Goal: Transaction & Acquisition: Purchase product/service

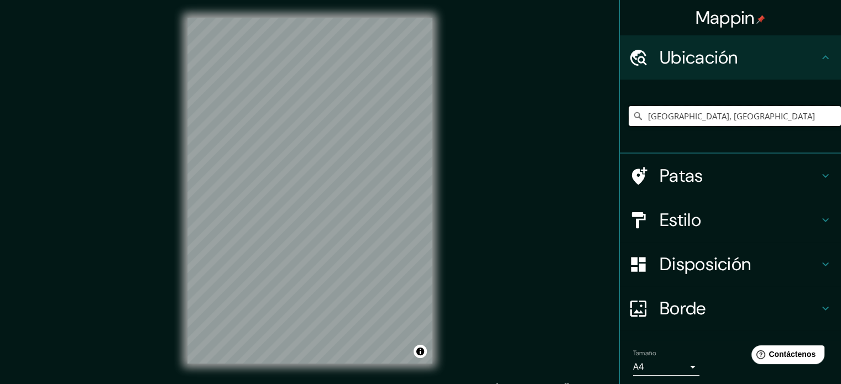
click at [573, 114] on input "[GEOGRAPHIC_DATA], [GEOGRAPHIC_DATA]" at bounding box center [735, 116] width 212 height 20
drag, startPoint x: 721, startPoint y: 114, endPoint x: 474, endPoint y: 139, distance: 247.9
click at [474, 139] on div "Mappin Ubicación [GEOGRAPHIC_DATA], [GEOGRAPHIC_DATA] Patas Estilo Disposición …" at bounding box center [420, 199] width 841 height 399
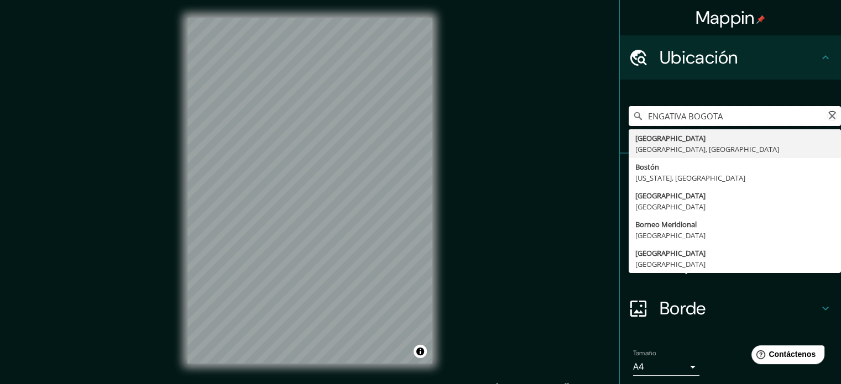
type input "[GEOGRAPHIC_DATA], [GEOGRAPHIC_DATA]"
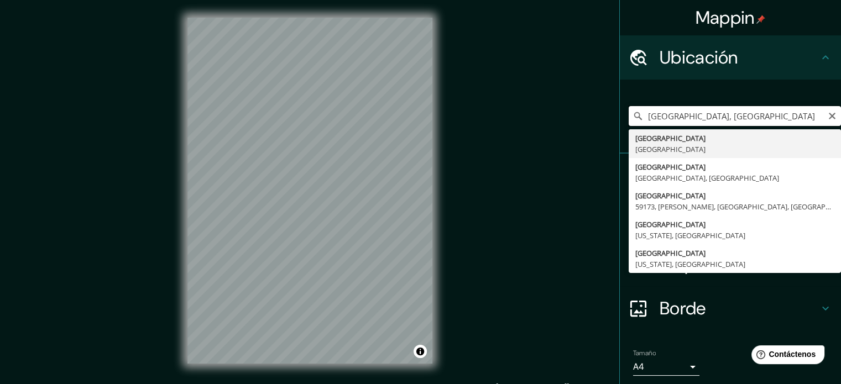
click at [573, 112] on input "[GEOGRAPHIC_DATA], [GEOGRAPHIC_DATA]" at bounding box center [735, 116] width 212 height 20
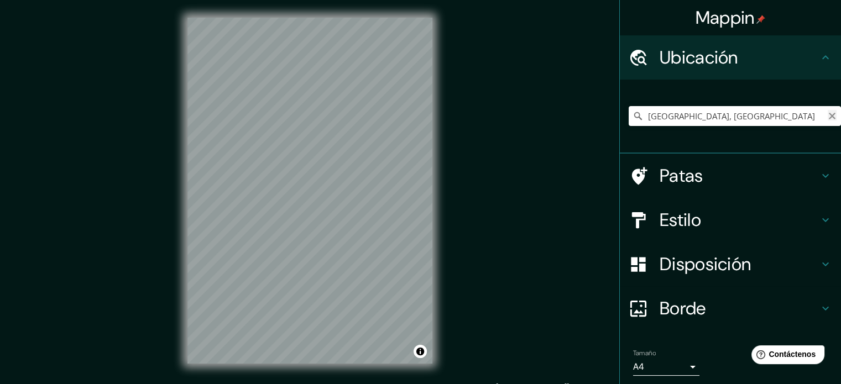
click at [573, 114] on icon "Claro" at bounding box center [832, 116] width 7 height 7
click at [573, 119] on input "Elige tu ciudad o zona" at bounding box center [735, 116] width 212 height 20
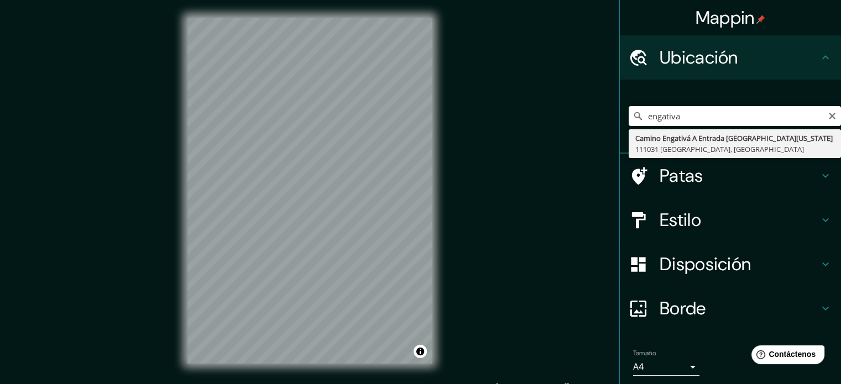
type input "Camino Engativá A Entrada [GEOGRAPHIC_DATA][US_STATE], [GEOGRAPHIC_DATA]"
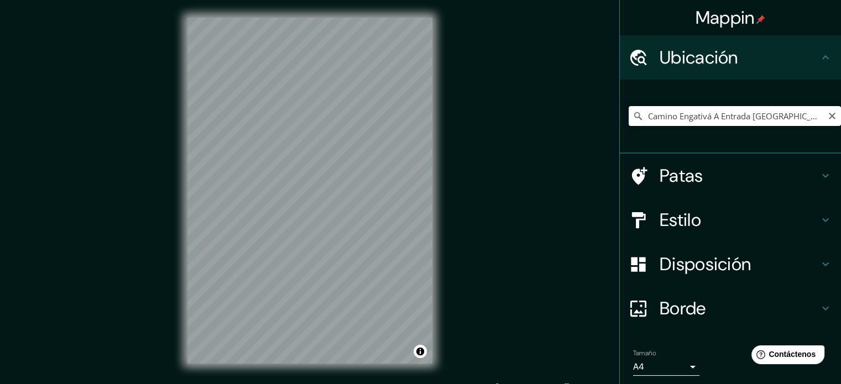
click at [573, 117] on input "Camino Engativá A Entrada [GEOGRAPHIC_DATA][US_STATE], [GEOGRAPHIC_DATA]" at bounding box center [735, 116] width 212 height 20
click at [573, 118] on icon "Claro" at bounding box center [832, 116] width 7 height 7
click at [573, 213] on h4 "Estilo" at bounding box center [739, 220] width 159 height 22
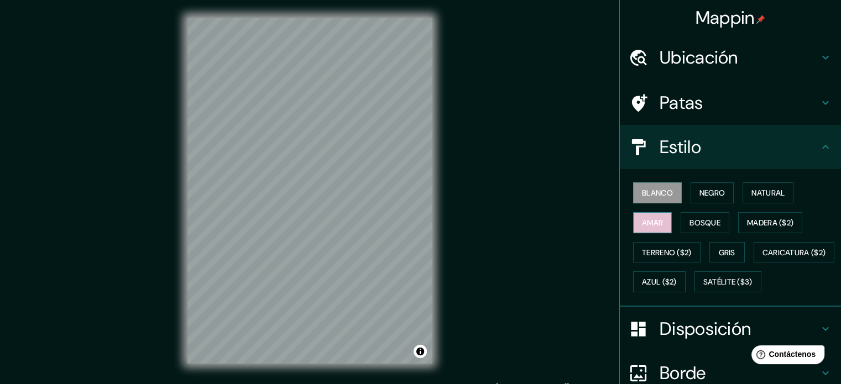
click at [573, 218] on font "Amar" at bounding box center [652, 223] width 21 height 10
click at [516, 216] on div "© Mapbox © OpenStreetMap Improve this map" at bounding box center [309, 191] width 757 height 346
click at [494, 211] on div "© Mapbox © OpenStreetMap Improve this map" at bounding box center [309, 191] width 757 height 346
click at [343, 201] on div at bounding box center [342, 198] width 9 height 9
drag, startPoint x: 342, startPoint y: 194, endPoint x: 486, endPoint y: 191, distance: 143.8
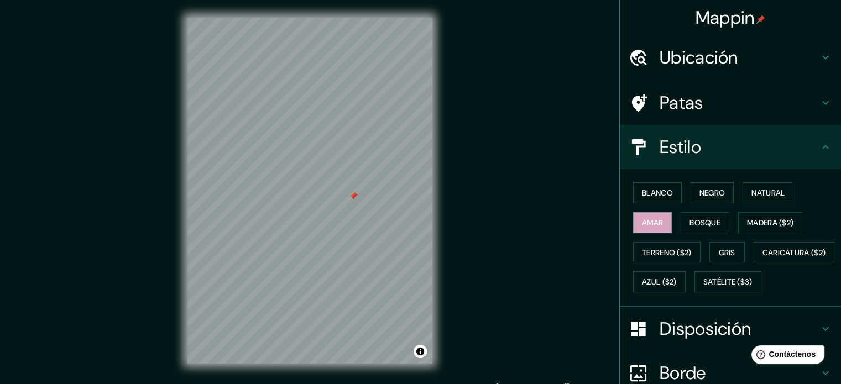
click at [351, 192] on div at bounding box center [353, 196] width 9 height 9
click at [573, 218] on font "Bosque" at bounding box center [705, 223] width 31 height 10
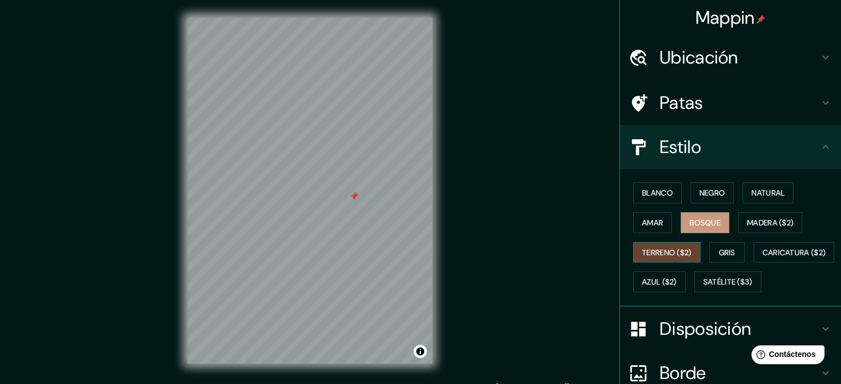
click at [573, 249] on font "Terreno ($2)" at bounding box center [667, 253] width 50 height 10
click at [573, 260] on font "Caricatura ($2)" at bounding box center [795, 253] width 64 height 14
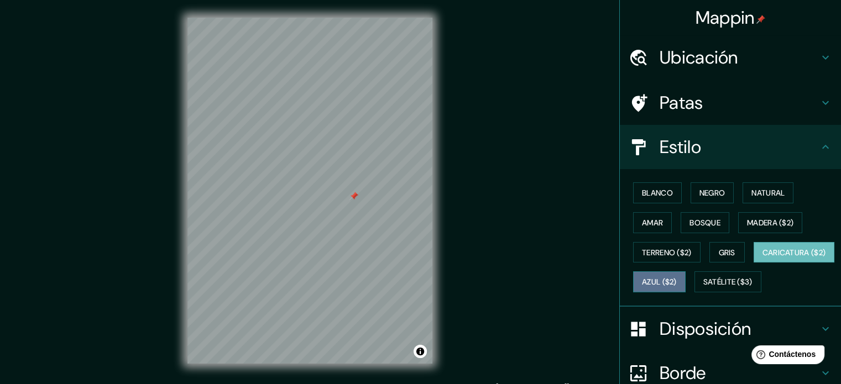
click at [573, 280] on font "Azul ($2)" at bounding box center [659, 283] width 35 height 10
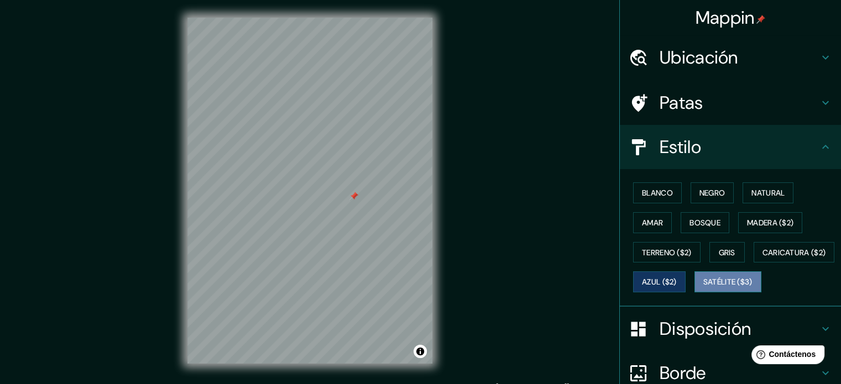
click at [573, 288] on font "Satélite ($3)" at bounding box center [727, 283] width 49 height 10
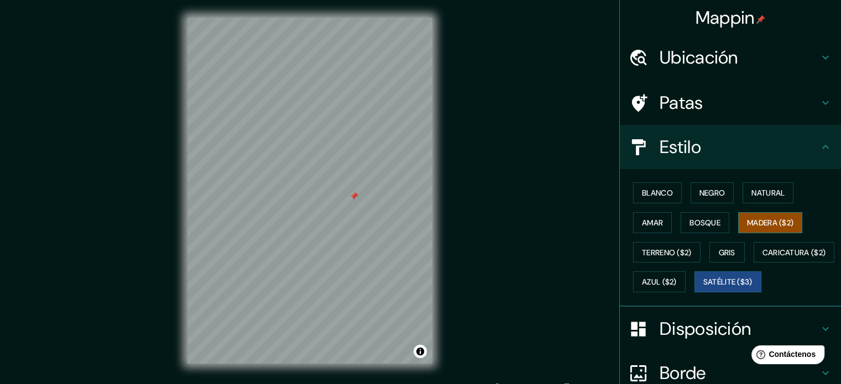
click at [573, 218] on font "Madera ($2)" at bounding box center [770, 223] width 46 height 10
click at [573, 218] on font "Amar" at bounding box center [652, 223] width 21 height 10
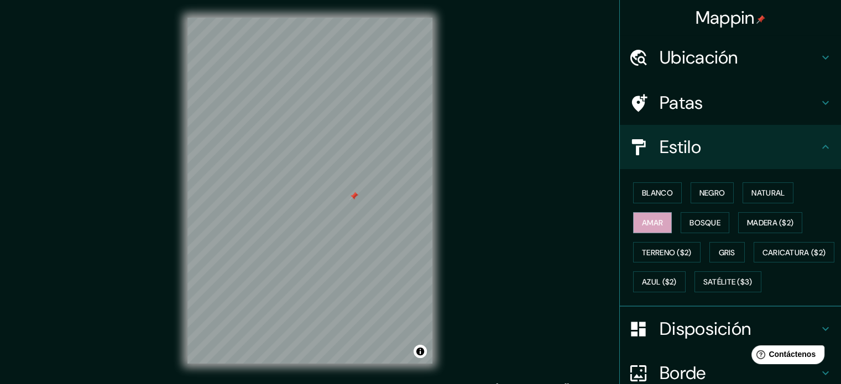
click at [527, 159] on div "© Mapbox © OpenStreetMap Improve this map" at bounding box center [309, 191] width 757 height 346
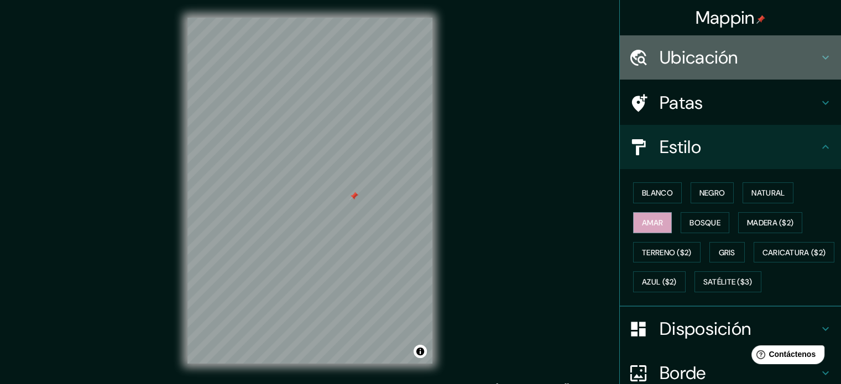
click at [573, 60] on font "Ubicación" at bounding box center [699, 57] width 79 height 23
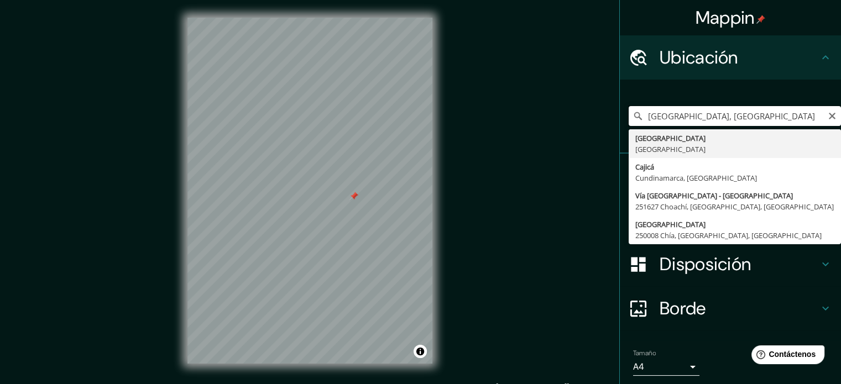
drag, startPoint x: 721, startPoint y: 122, endPoint x: 625, endPoint y: 123, distance: 96.2
click at [573, 123] on input "[GEOGRAPHIC_DATA], [GEOGRAPHIC_DATA]" at bounding box center [735, 116] width 212 height 20
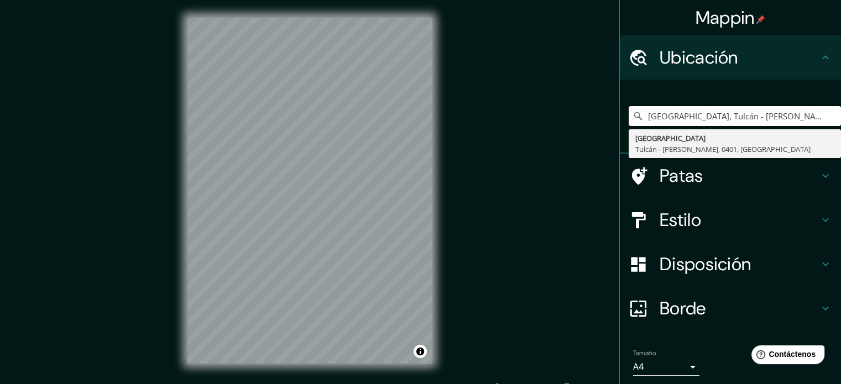
click at [382, 147] on div "Mappin Ubicación [GEOGRAPHIC_DATA], [GEOGRAPHIC_DATA] - [GEOGRAPHIC_DATA], 0401…" at bounding box center [420, 199] width 841 height 399
type input "[GEOGRAPHIC_DATA], [GEOGRAPHIC_DATA]"
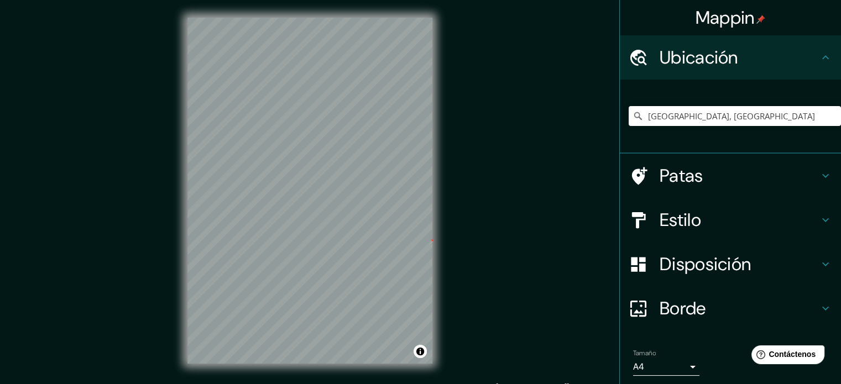
drag, startPoint x: 799, startPoint y: 119, endPoint x: 434, endPoint y: 266, distance: 393.0
click at [445, 266] on div "© Mapbox © OpenStreetMap Improve this map" at bounding box center [309, 191] width 757 height 346
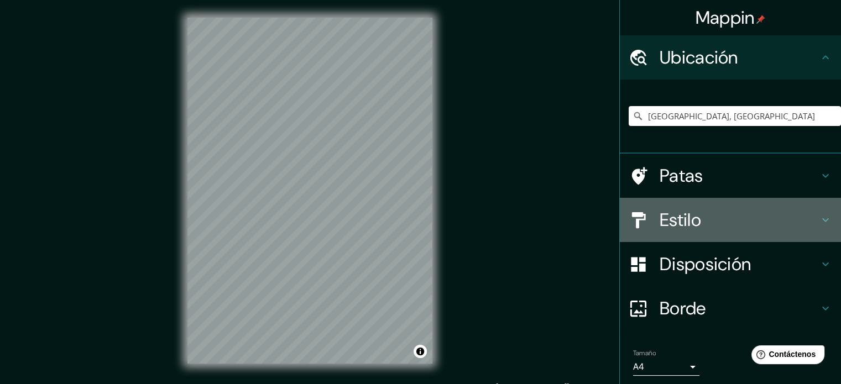
click at [573, 221] on h4 "Estilo" at bounding box center [739, 220] width 159 height 22
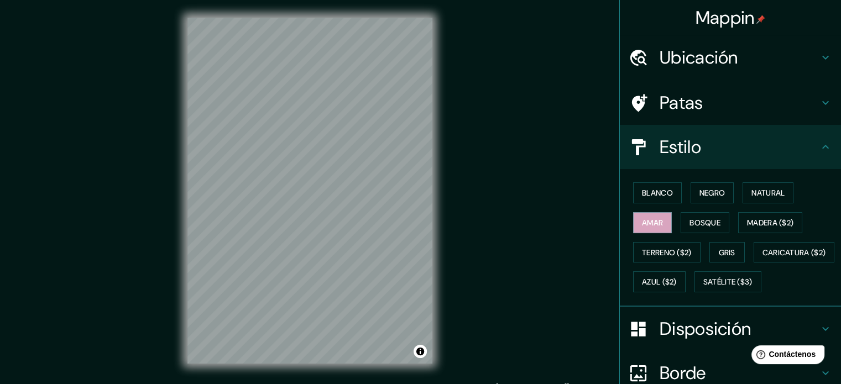
click at [570, 181] on div "© Mapbox © OpenStreetMap Improve this map" at bounding box center [309, 191] width 757 height 346
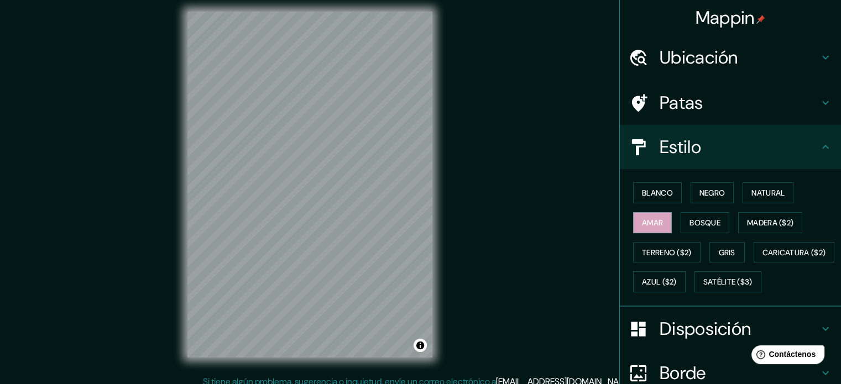
scroll to position [14, 0]
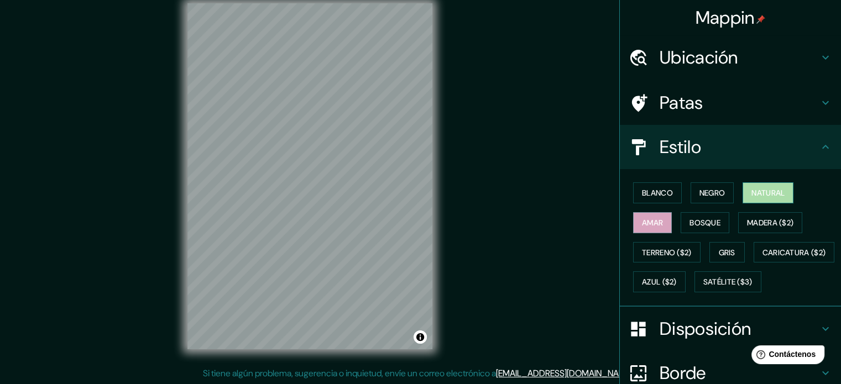
click at [573, 183] on button "Natural" at bounding box center [768, 193] width 51 height 21
click at [573, 210] on div "Blanco Negro Natural Amar Bosque Madera ($2) Terreno ($2) Gris Caricatura ($2) …" at bounding box center [735, 237] width 212 height 119
click at [573, 218] on font "Amar" at bounding box center [652, 223] width 21 height 10
click at [573, 186] on font "Blanco" at bounding box center [657, 193] width 31 height 14
click at [573, 216] on font "Amar" at bounding box center [652, 223] width 21 height 14
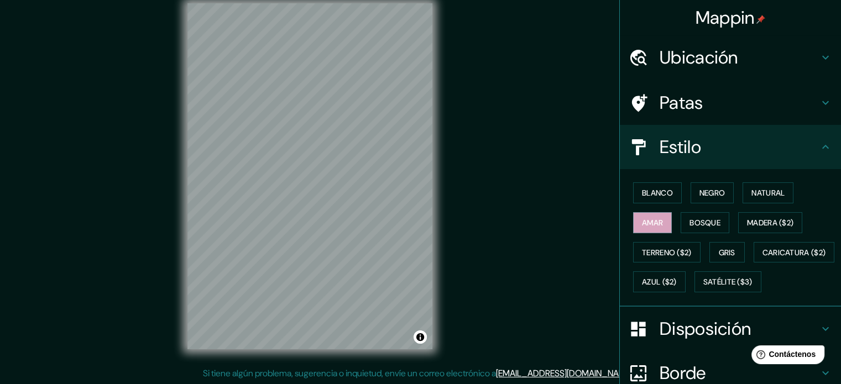
click at [479, 200] on div "© Mapbox © OpenStreetMap Improve this map" at bounding box center [309, 176] width 757 height 346
click at [573, 258] on font "Caricatura ($2)" at bounding box center [795, 253] width 64 height 10
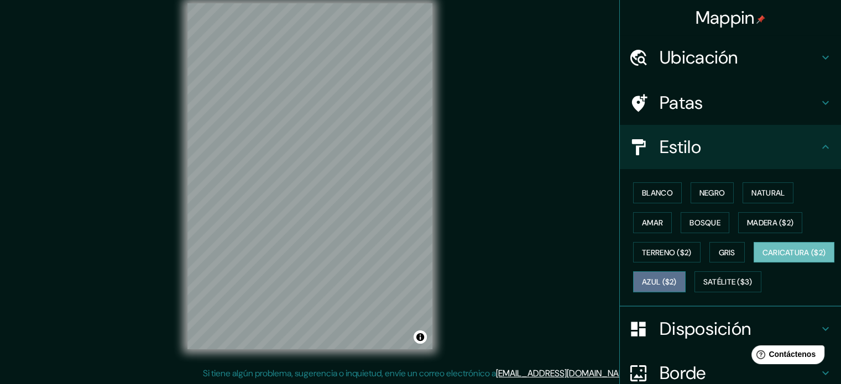
click at [573, 275] on font "Azul ($2)" at bounding box center [659, 282] width 35 height 14
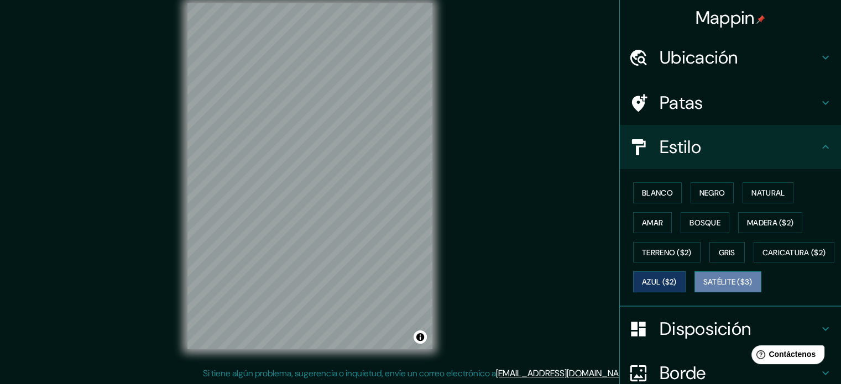
click at [573, 288] on font "Satélite ($3)" at bounding box center [727, 283] width 49 height 10
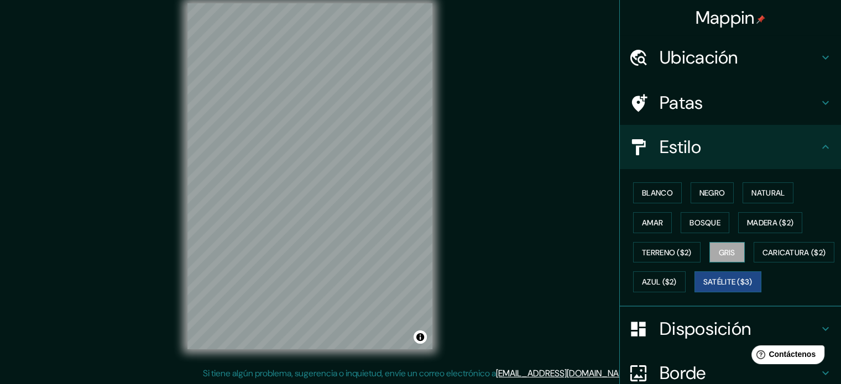
click at [573, 252] on button "Gris" at bounding box center [727, 252] width 35 height 21
click at [573, 188] on font "Negro" at bounding box center [713, 193] width 26 height 10
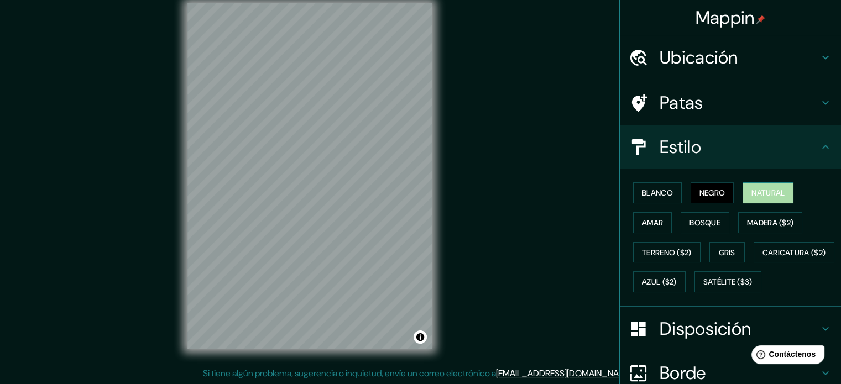
click at [573, 196] on button "Natural" at bounding box center [768, 193] width 51 height 21
click at [573, 192] on font "Blanco" at bounding box center [657, 193] width 31 height 10
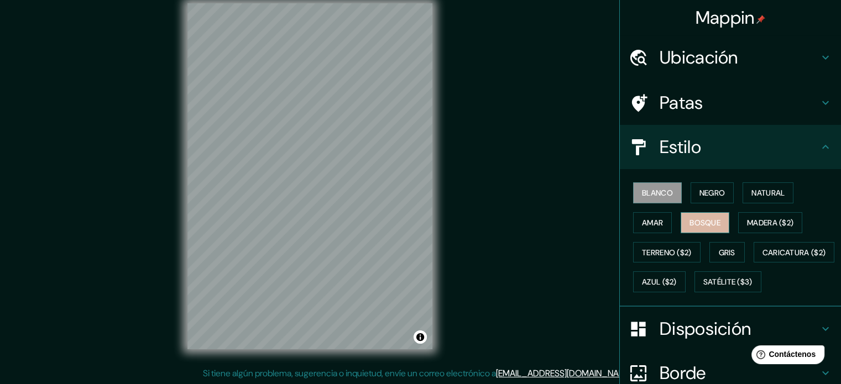
click at [573, 222] on font "Bosque" at bounding box center [705, 223] width 31 height 10
click at [573, 218] on font "Amar" at bounding box center [652, 223] width 21 height 10
click at [493, 272] on div "© Mapbox © OpenStreetMap Improve this map" at bounding box center [309, 176] width 757 height 346
